Goal: Find specific page/section: Find specific page/section

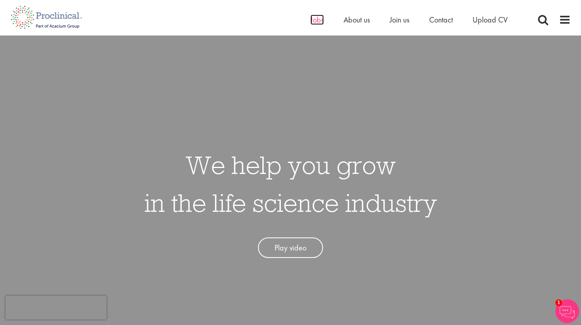
click at [316, 22] on span "Jobs" at bounding box center [316, 20] width 13 height 10
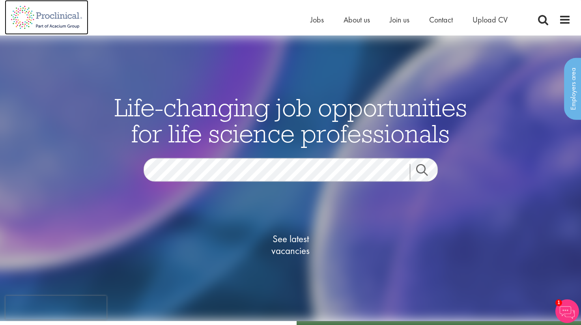
click at [54, 19] on img at bounding box center [47, 17] width 84 height 35
